Goal: Download file/media

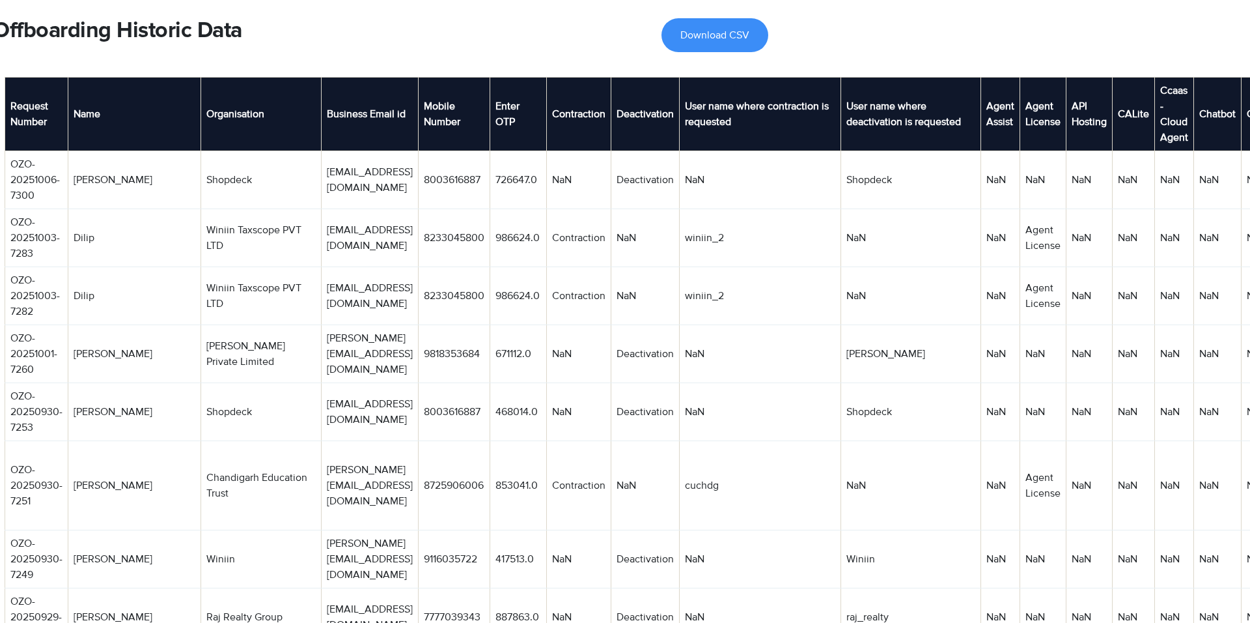
scroll to position [0, 178]
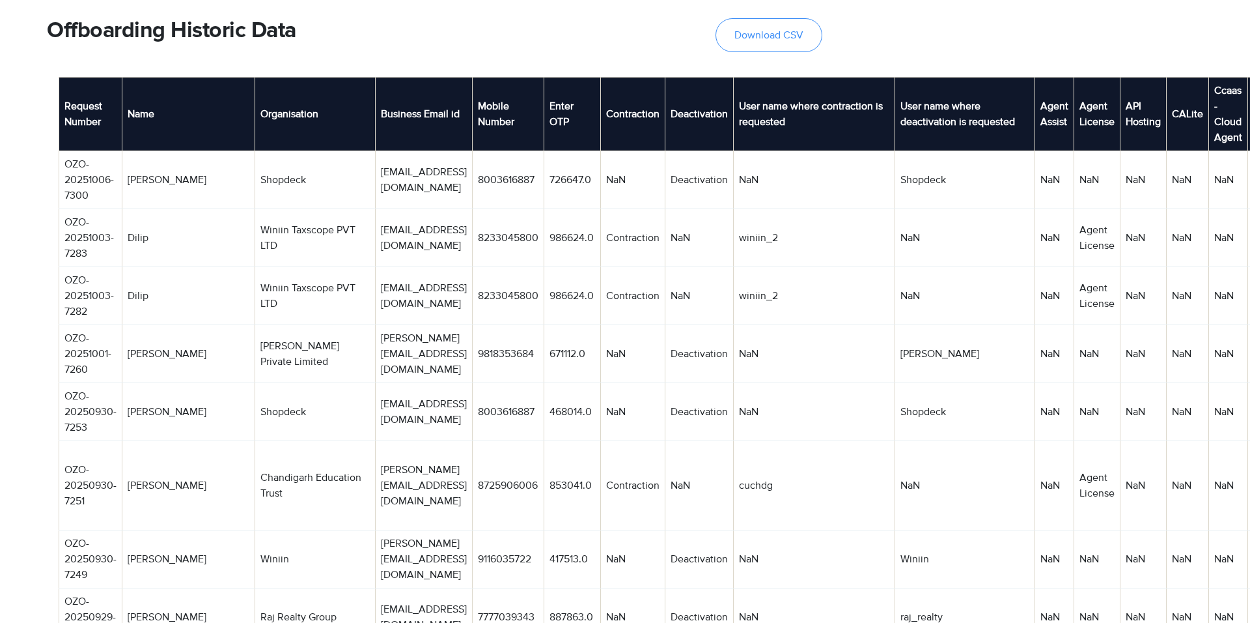
click at [783, 40] on span "Download CSV" at bounding box center [769, 35] width 69 height 10
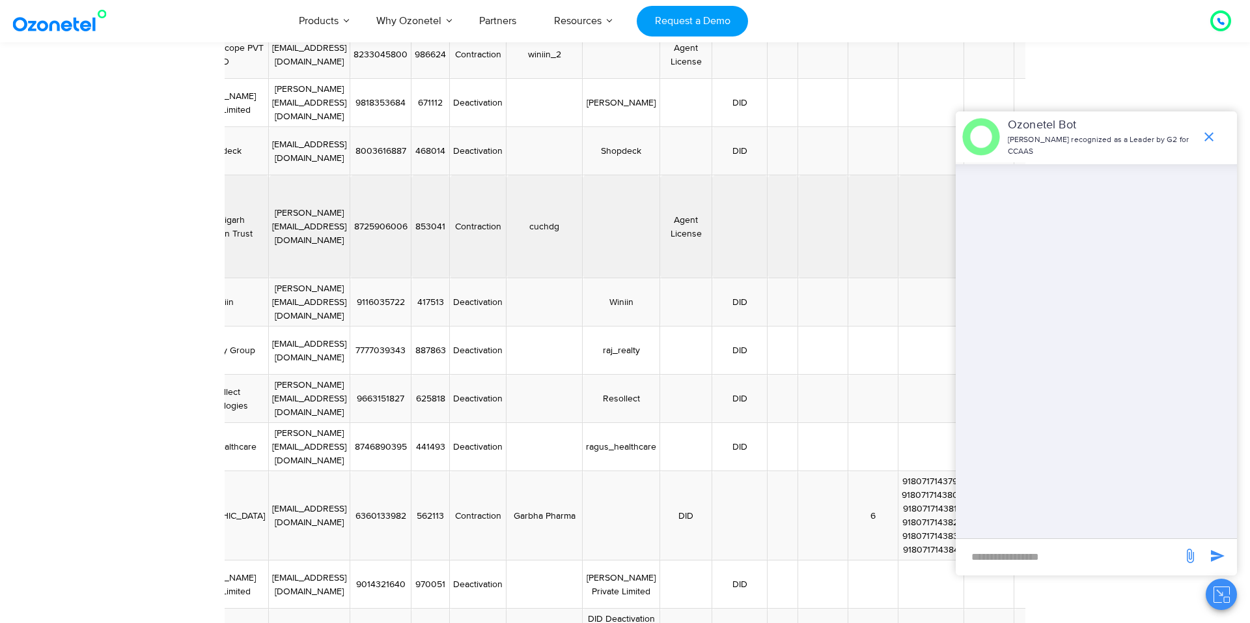
scroll to position [0, 178]
